Goal: Task Accomplishment & Management: Understand process/instructions

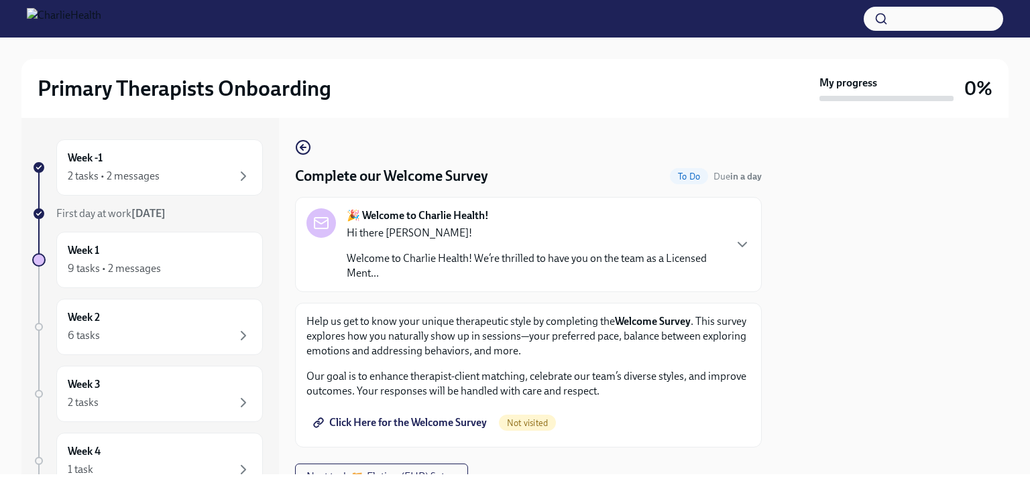
scroll to position [58, 0]
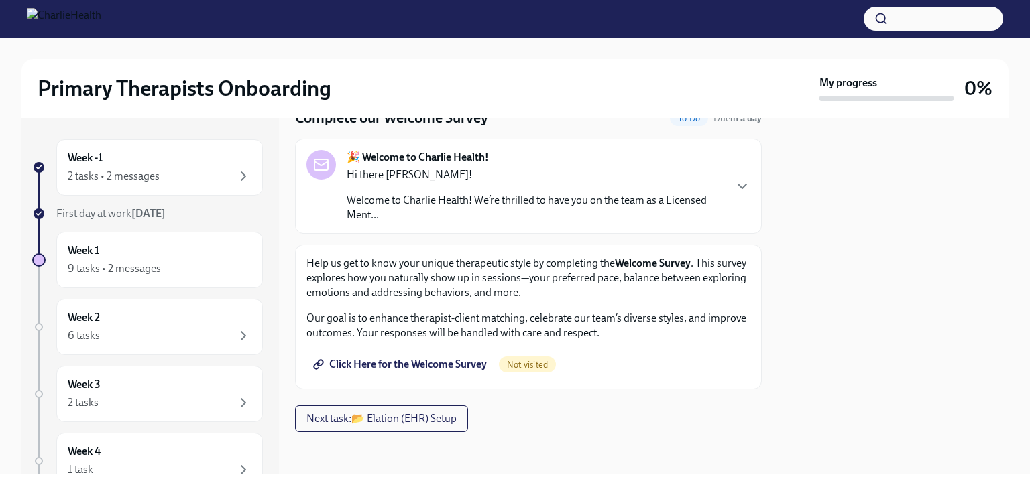
click at [412, 364] on span "Click Here for the Welcome Survey" at bounding box center [401, 364] width 171 height 13
click at [432, 367] on span "Click Here for the Welcome Survey" at bounding box center [401, 364] width 171 height 13
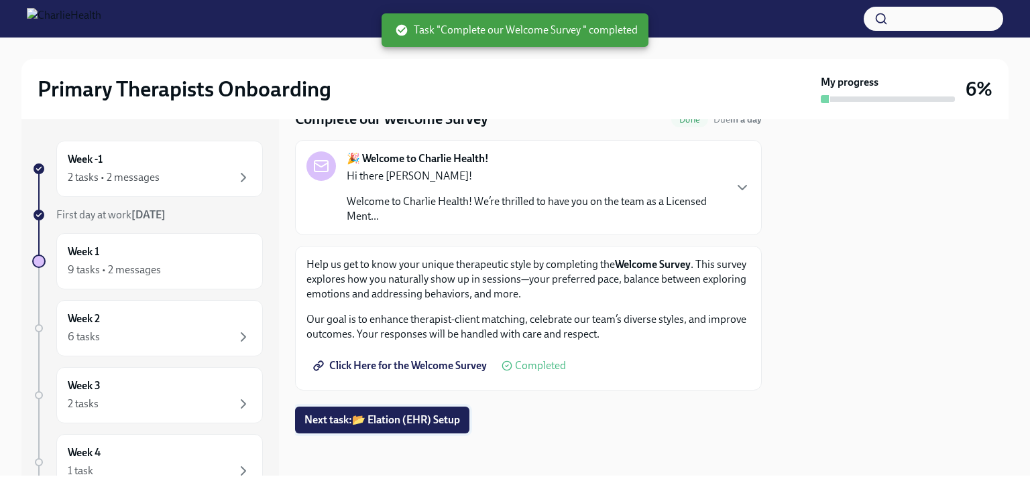
click at [395, 420] on span "Next task : 📂 Elation (EHR) Setup" at bounding box center [382, 420] width 156 height 13
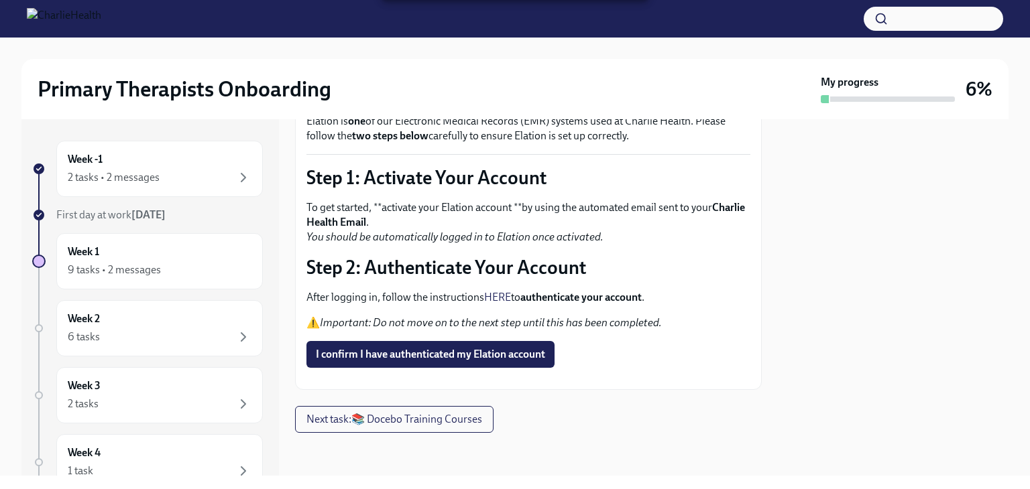
scroll to position [129, 0]
click at [501, 291] on link "HERE" at bounding box center [497, 297] width 27 height 13
click at [515, 348] on span "I confirm I have authenticated my Elation account" at bounding box center [430, 354] width 229 height 13
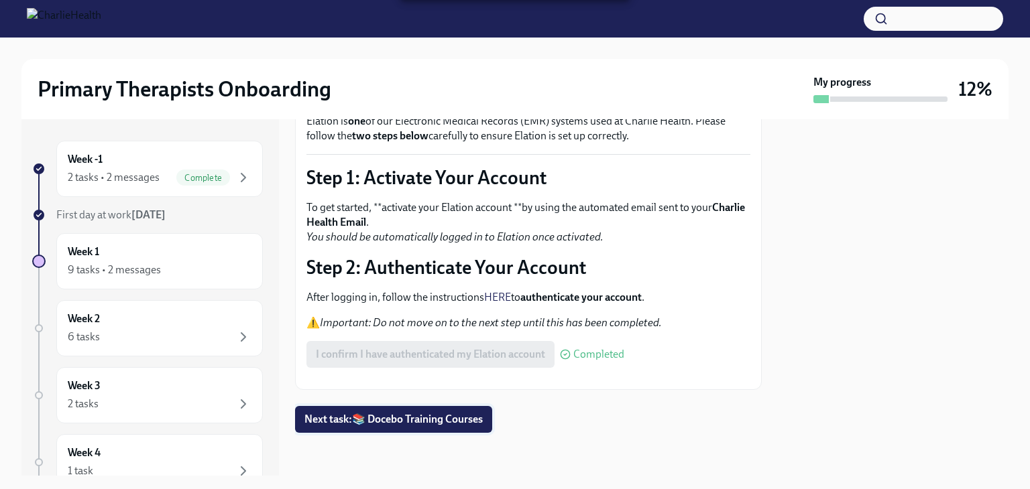
click at [443, 426] on span "Next task : 📚 Docebo Training Courses" at bounding box center [393, 419] width 178 height 13
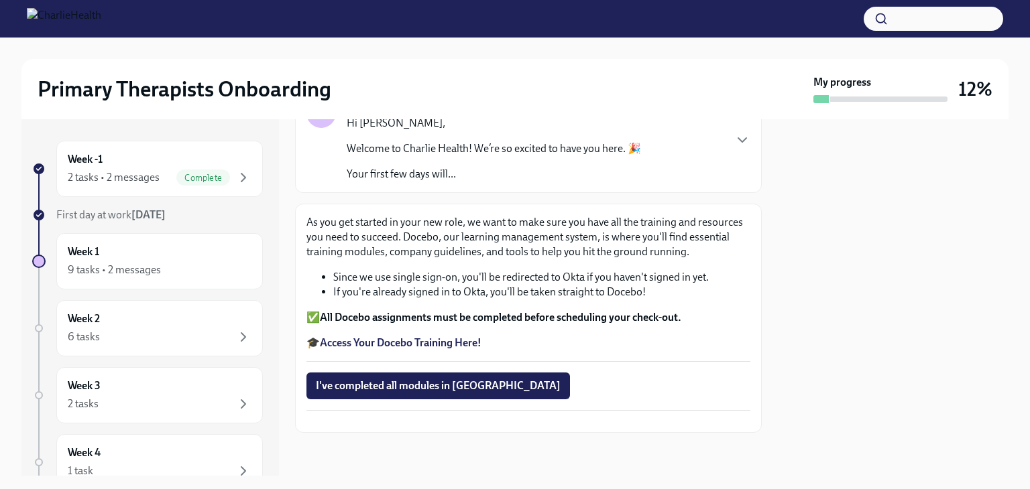
scroll to position [145, 0]
click at [457, 336] on strong "Access Your Docebo Training Here!" at bounding box center [401, 342] width 162 height 13
click at [141, 268] on div "9 tasks • 2 messages" at bounding box center [114, 270] width 93 height 15
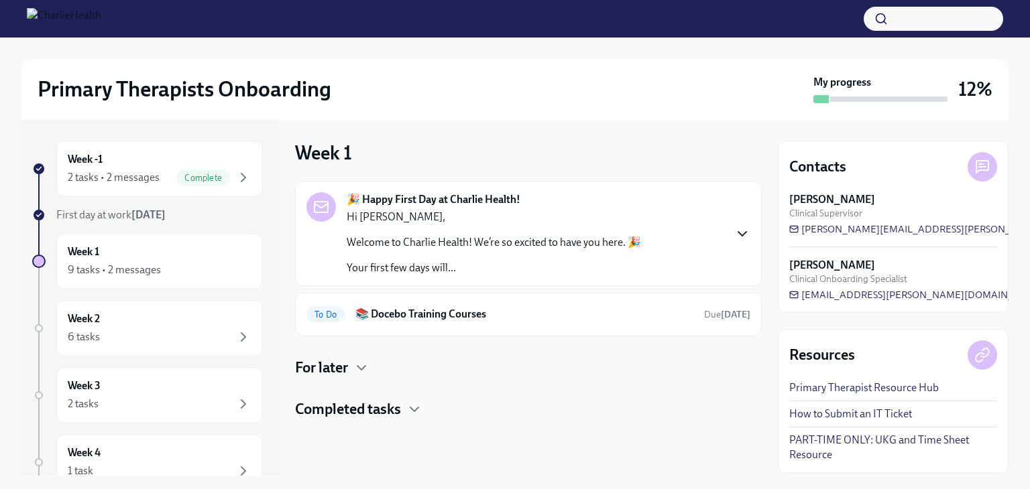
click at [739, 234] on icon "button" at bounding box center [742, 234] width 16 height 16
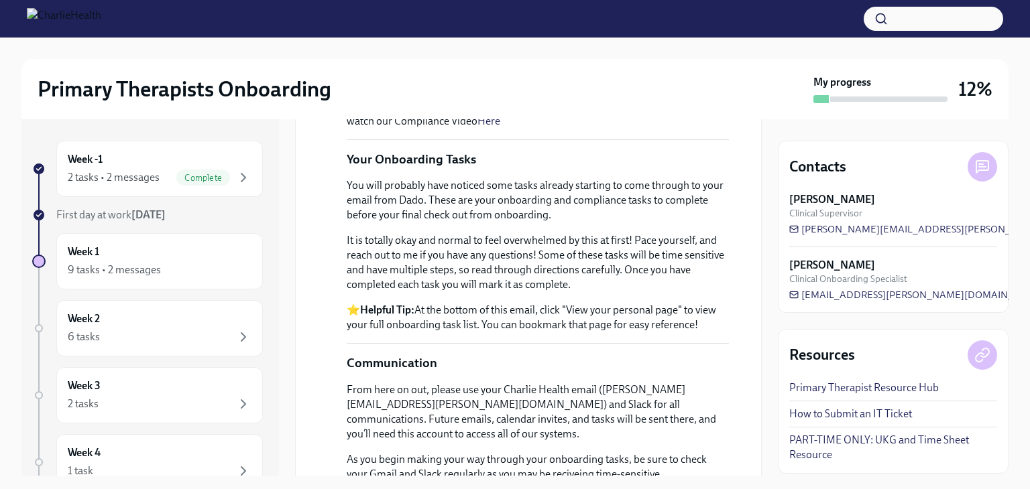
scroll to position [611, 0]
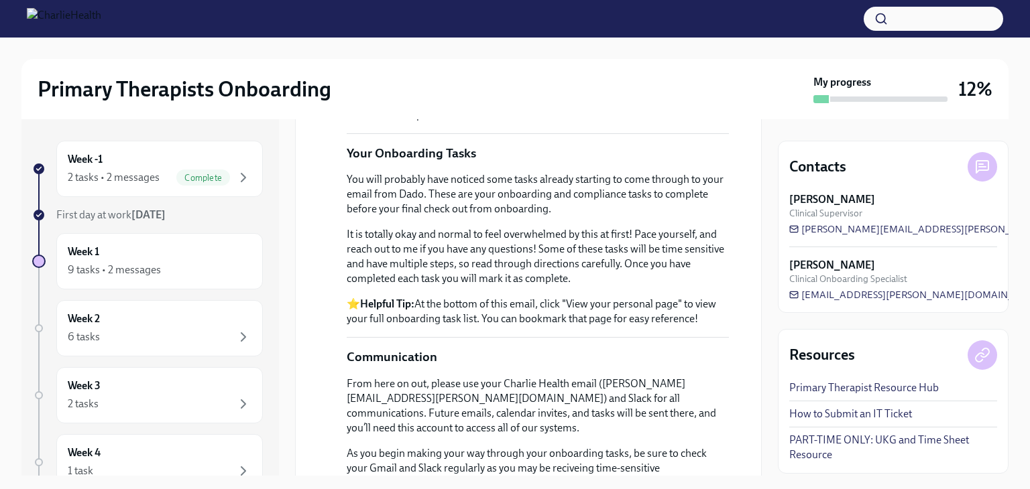
click at [666, 66] on link "Here" at bounding box center [677, 60] width 23 height 13
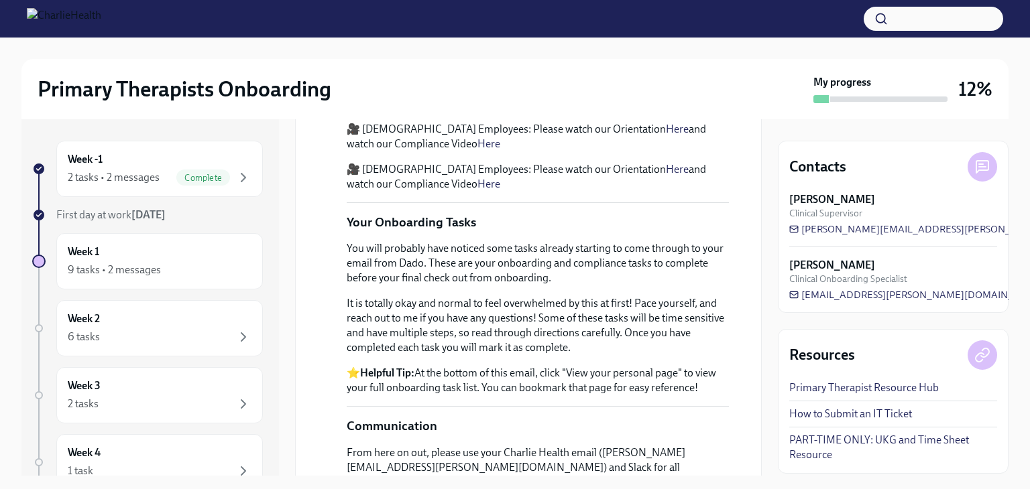
scroll to position [540, 0]
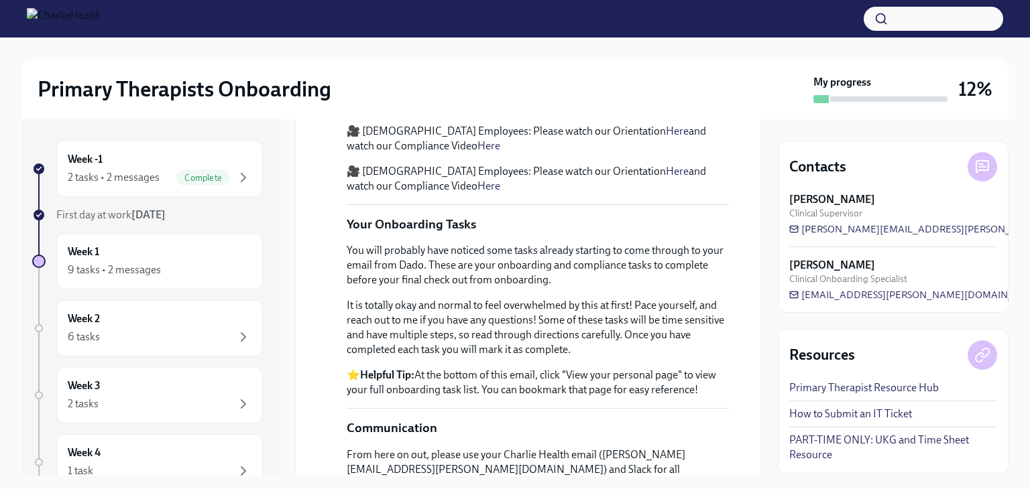
click at [477, 152] on link "Here" at bounding box center [488, 145] width 23 height 13
click at [149, 179] on div "2 tasks • 2 messages" at bounding box center [114, 177] width 92 height 15
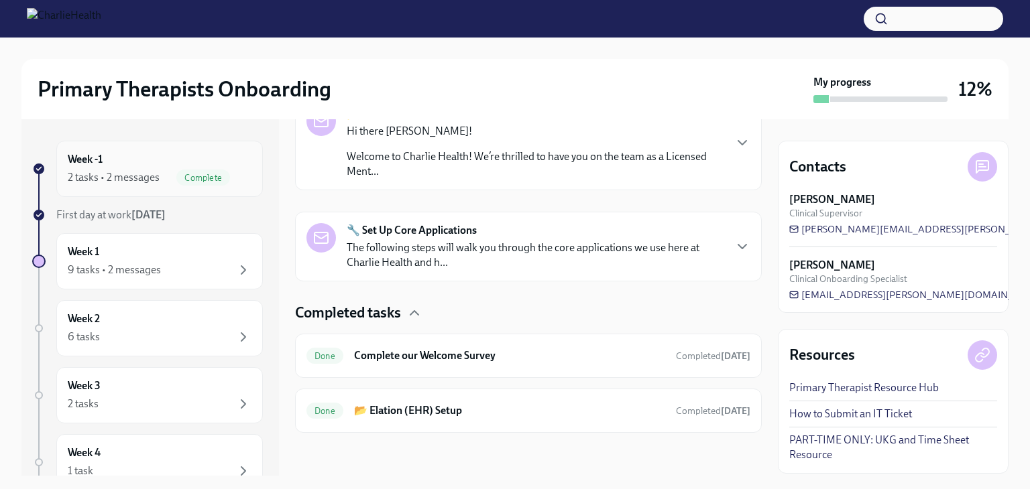
scroll to position [244, 0]
click at [725, 261] on div "🔧 Set Up Core Applications The following steps will walk you through the core a…" at bounding box center [528, 248] width 444 height 47
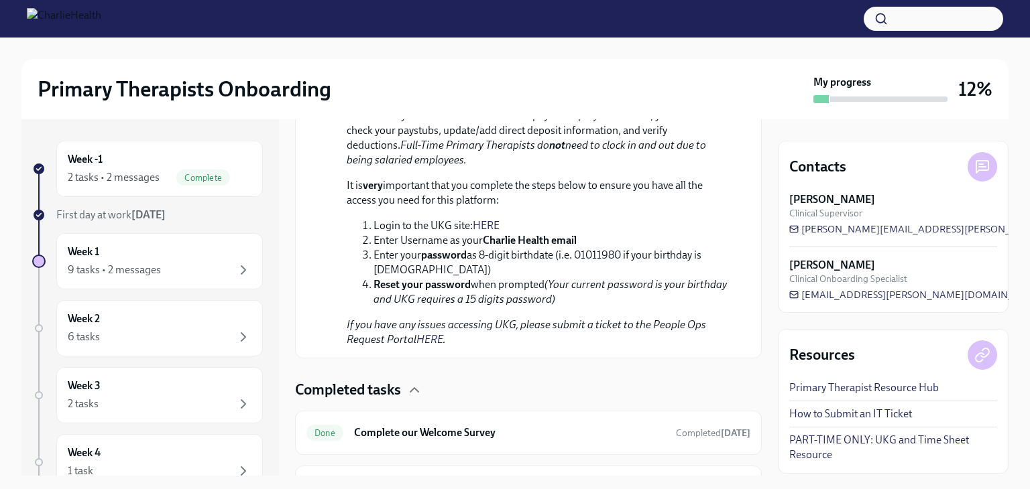
scroll to position [700, 0]
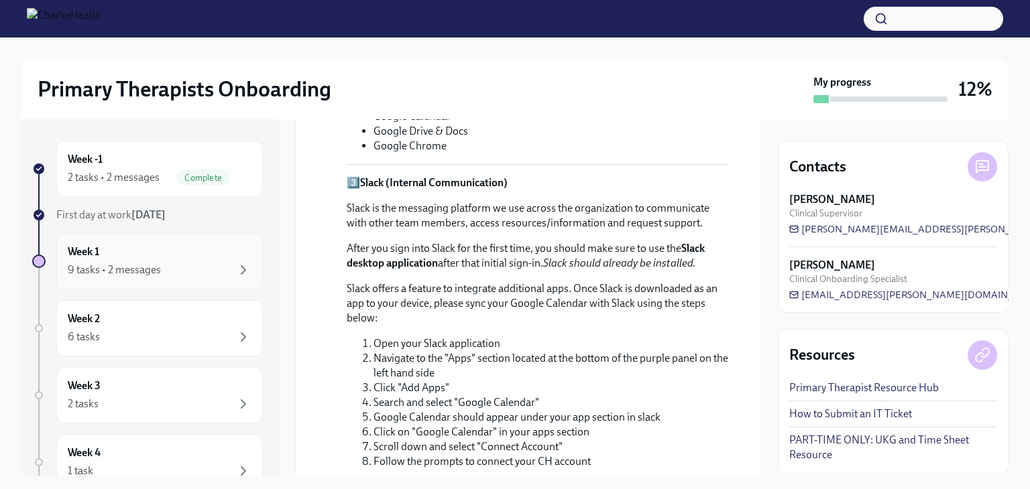
click at [214, 269] on div "9 tasks • 2 messages" at bounding box center [160, 270] width 184 height 16
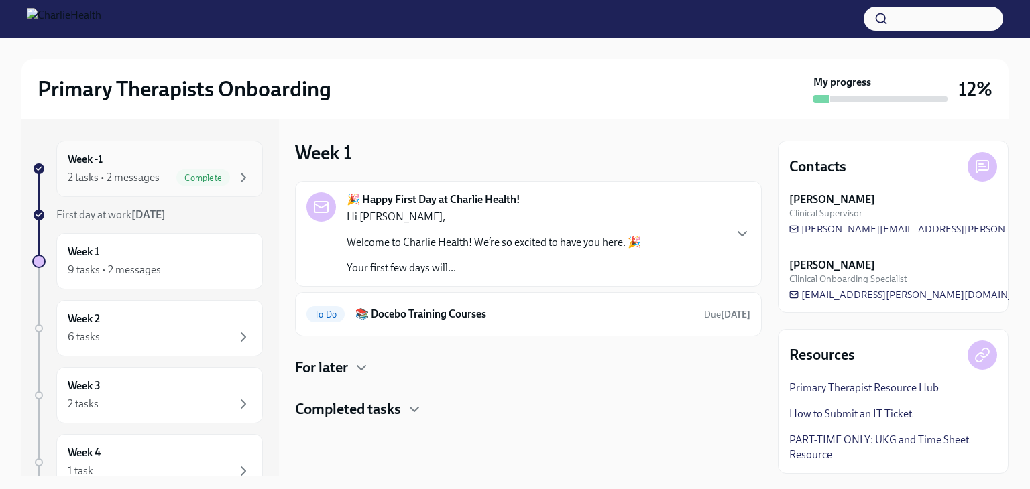
click at [181, 170] on div "Complete" at bounding box center [203, 178] width 54 height 16
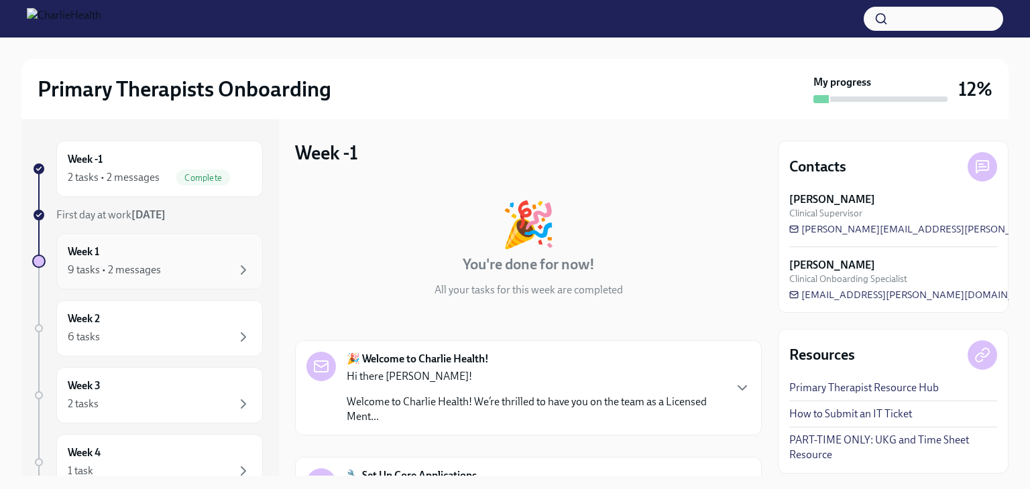
click at [196, 273] on div "9 tasks • 2 messages" at bounding box center [160, 270] width 184 height 16
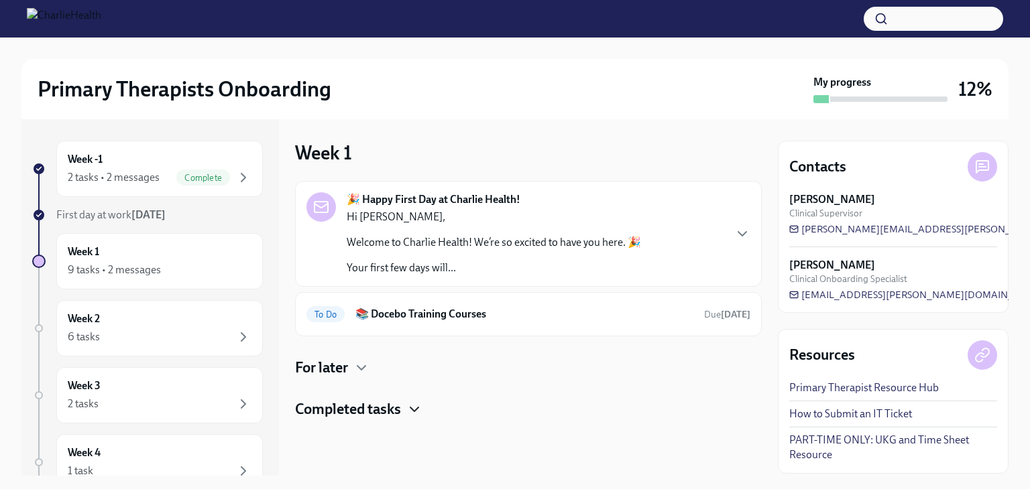
click at [411, 408] on icon "button" at bounding box center [414, 410] width 16 height 16
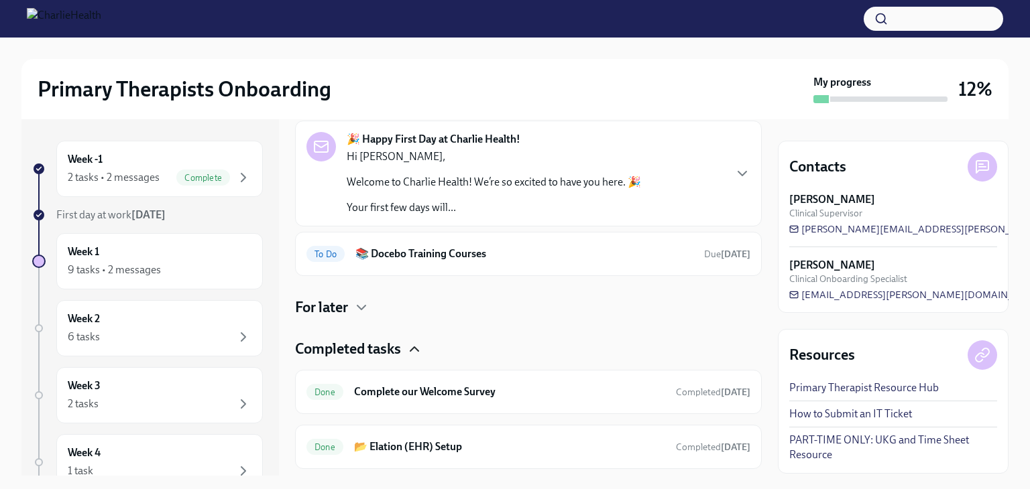
scroll to position [95, 0]
